Goal: Task Accomplishment & Management: Use online tool/utility

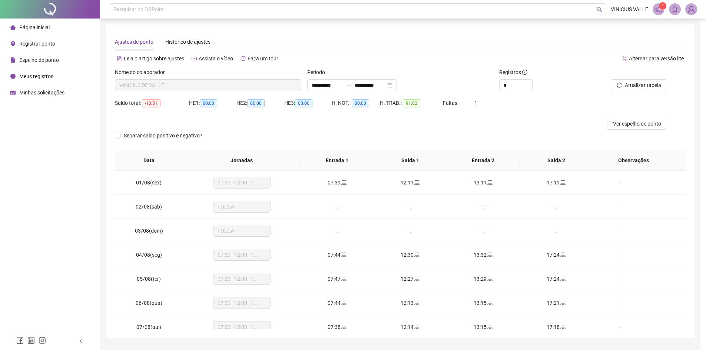
scroll to position [20, 0]
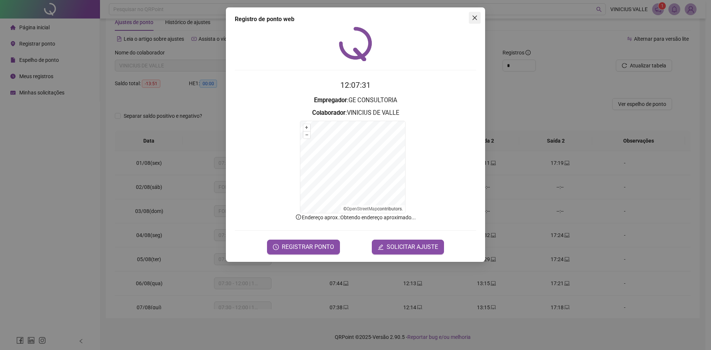
click at [481, 18] on span "Close" at bounding box center [475, 18] width 12 height 6
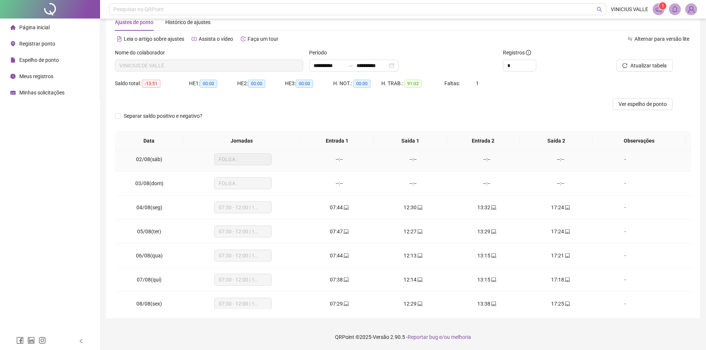
scroll to position [111, 0]
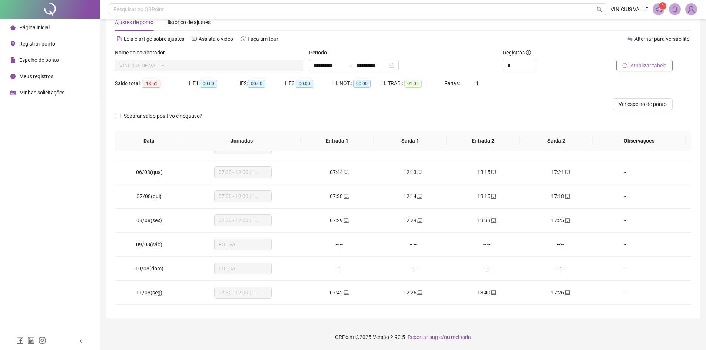
click at [640, 67] on span "Atualizar tabela" at bounding box center [648, 66] width 36 height 8
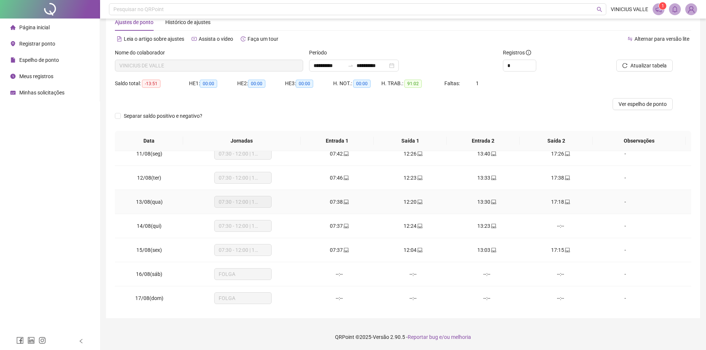
scroll to position [275, 0]
click at [26, 46] on span "Registrar ponto" at bounding box center [37, 44] width 36 height 6
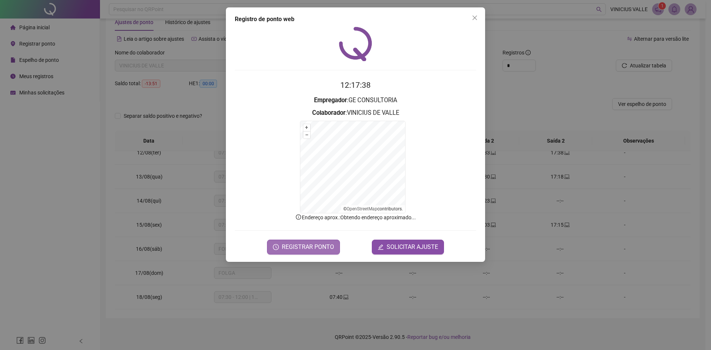
click at [320, 252] on button "REGISTRAR PONTO" at bounding box center [303, 247] width 73 height 15
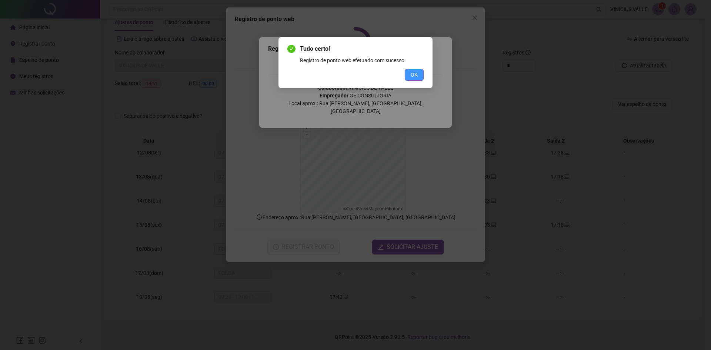
click at [412, 76] on span "OK" at bounding box center [414, 75] width 7 height 8
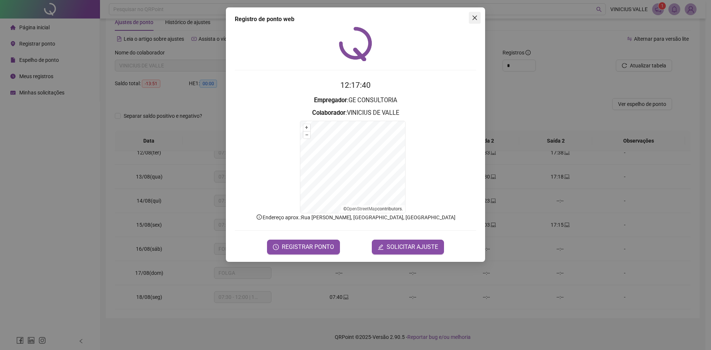
click at [476, 18] on icon "close" at bounding box center [475, 18] width 6 height 6
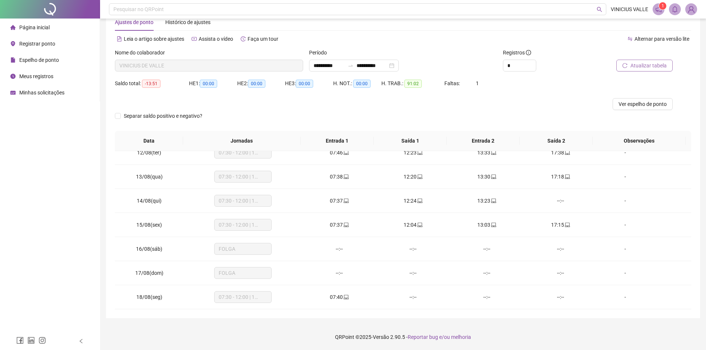
click at [629, 60] on button "Atualizar tabela" at bounding box center [644, 66] width 56 height 12
